Goal: Task Accomplishment & Management: Manage account settings

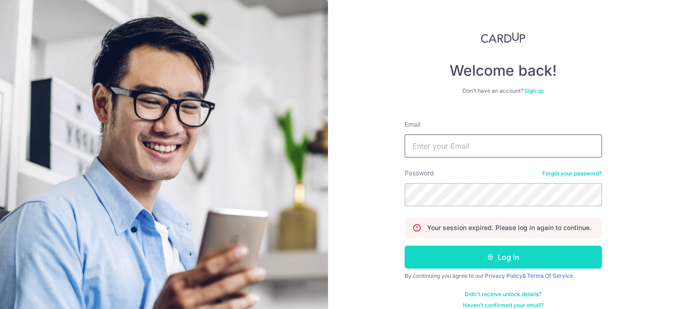
type input "Edmundtan23@gmail.com"
click at [493, 259] on button "Log in" at bounding box center [503, 256] width 197 height 23
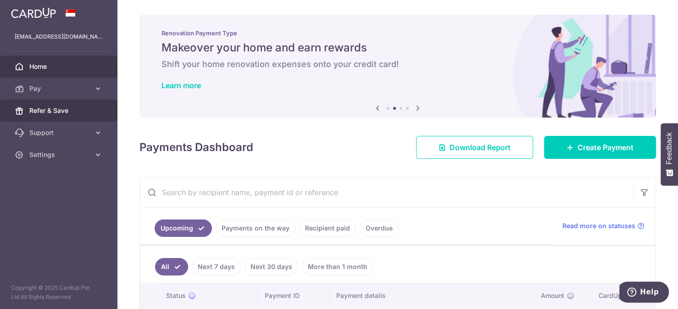
click at [66, 109] on span "Refer & Save" at bounding box center [59, 110] width 61 height 9
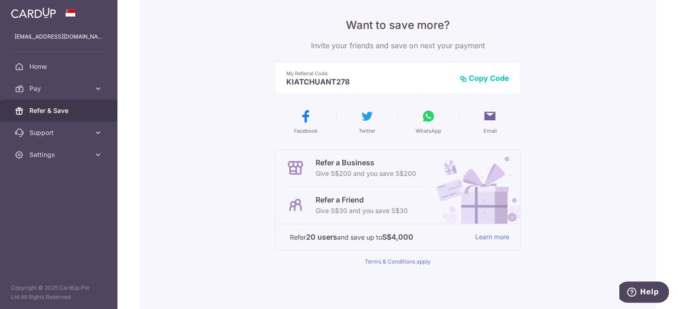
scroll to position [92, 0]
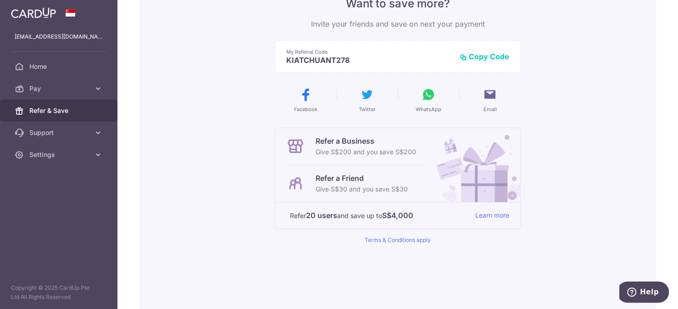
click at [473, 57] on button "Copy Code" at bounding box center [485, 56] width 50 height 9
click at [39, 71] on link "Home" at bounding box center [58, 67] width 117 height 22
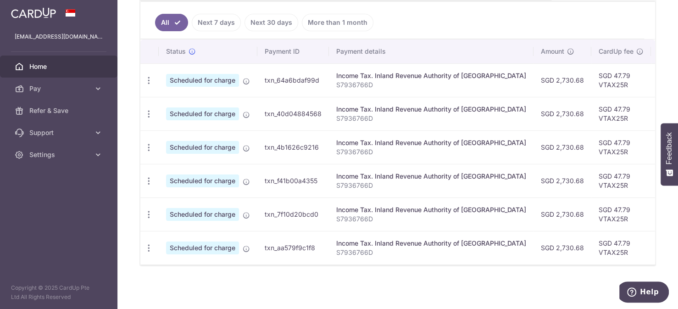
scroll to position [246, 0]
click at [98, 89] on icon at bounding box center [98, 88] width 9 height 9
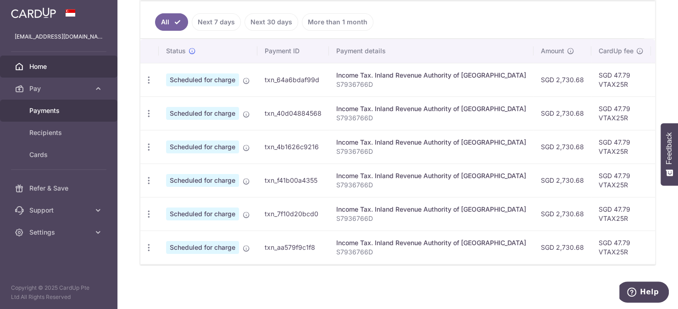
click at [69, 113] on span "Payments" at bounding box center [59, 110] width 61 height 9
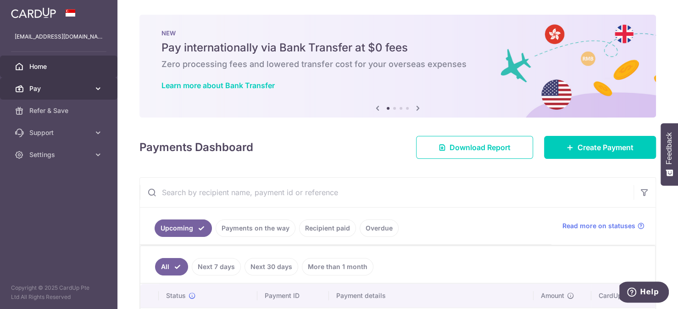
click at [101, 89] on icon at bounding box center [98, 88] width 9 height 9
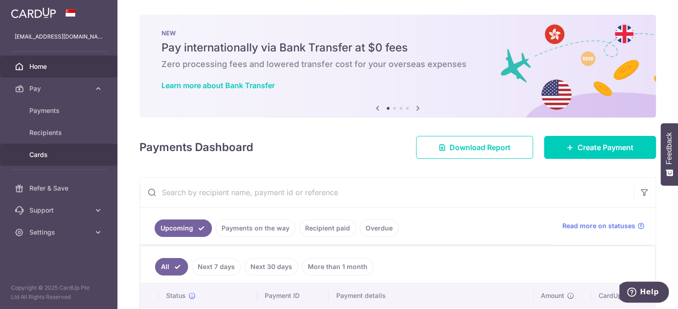
click at [73, 154] on span "Cards" at bounding box center [59, 154] width 61 height 9
